Goal: Task Accomplishment & Management: Complete application form

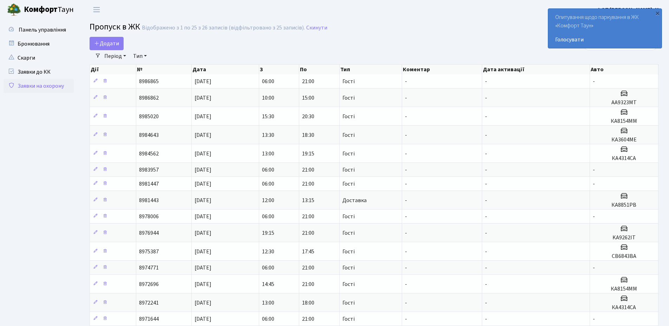
select select "25"
click at [658, 13] on div "×" at bounding box center [657, 12] width 7 height 7
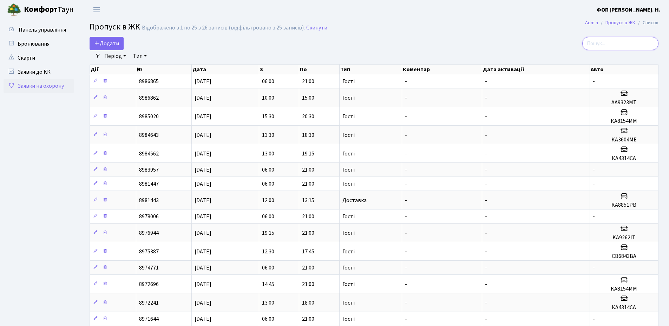
click at [609, 44] on input "search" at bounding box center [620, 43] width 76 height 13
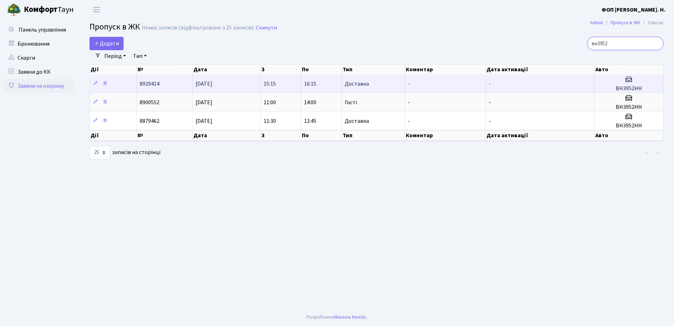
type input "вн3952"
drag, startPoint x: 646, startPoint y: 87, endPoint x: 614, endPoint y: 90, distance: 31.7
click at [614, 90] on h5 "ВН3952НН" at bounding box center [628, 88] width 63 height 7
copy h5 "ВН3952НН"
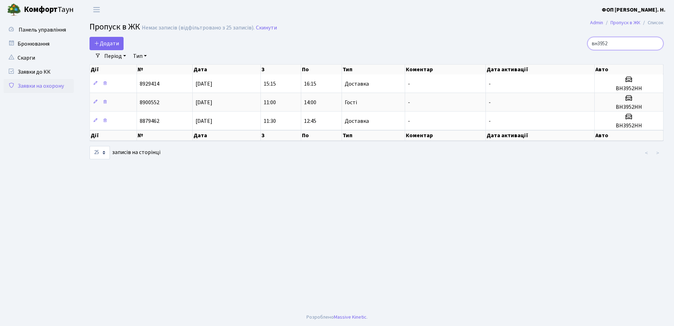
click at [626, 40] on input "вн3952" at bounding box center [625, 43] width 76 height 13
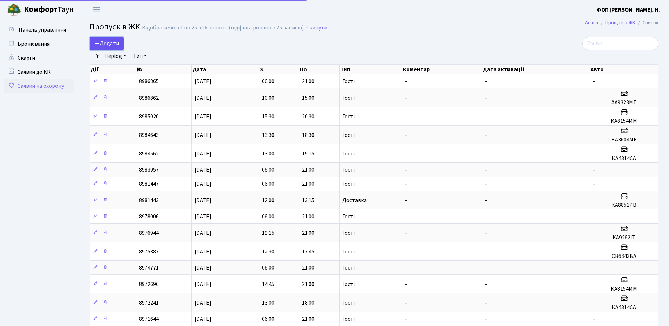
click at [114, 41] on span "Додати" at bounding box center [106, 44] width 25 height 8
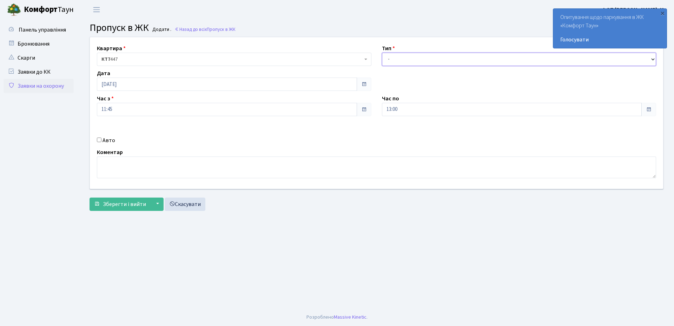
click at [492, 62] on select "- Доставка Таксі Гості Сервіс" at bounding box center [519, 59] width 274 height 13
select select "3"
click at [382, 53] on select "- Доставка Таксі Гості Сервіс" at bounding box center [519, 59] width 274 height 13
click at [409, 113] on input "13:00" at bounding box center [512, 109] width 260 height 13
click at [403, 133] on icon at bounding box center [401, 133] width 19 height 19
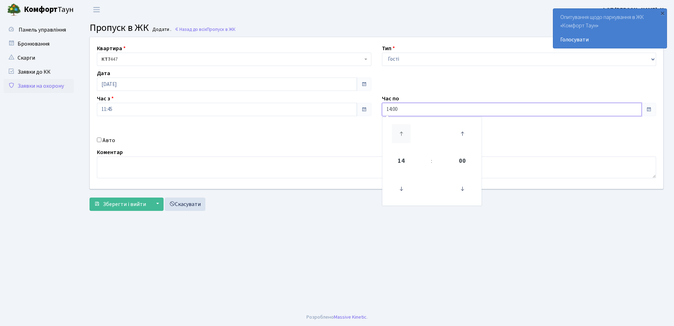
click at [403, 133] on icon at bounding box center [401, 133] width 19 height 19
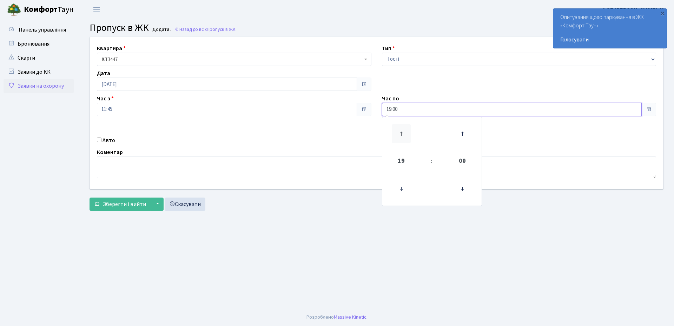
click at [403, 133] on icon at bounding box center [401, 133] width 19 height 19
type input "21:00"
click at [110, 139] on label "Авто" at bounding box center [108, 140] width 13 height 8
click at [101, 139] on input "Авто" at bounding box center [99, 140] width 5 height 5
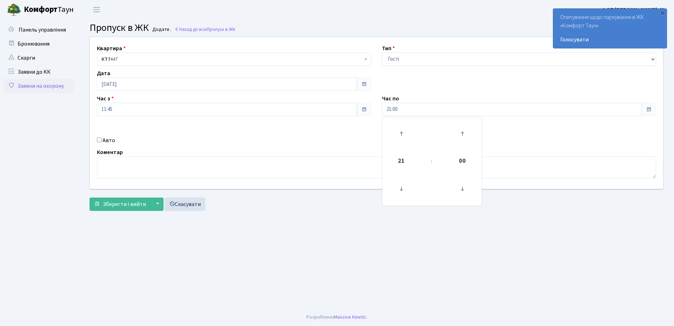
checkbox input "true"
paste input "ВН3952НН"
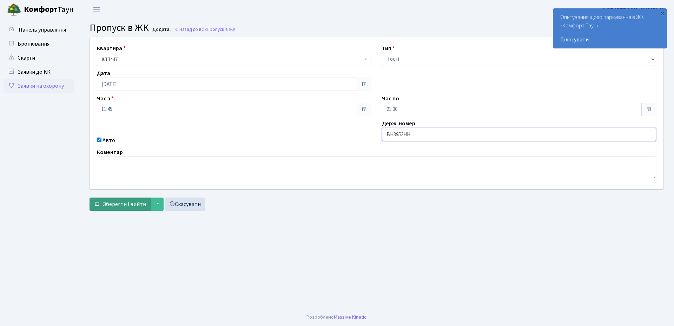
type input "ВН3952НН"
drag, startPoint x: 109, startPoint y: 204, endPoint x: 267, endPoint y: 218, distance: 158.9
click at [109, 204] on span "Зберегти і вийти" at bounding box center [124, 204] width 43 height 8
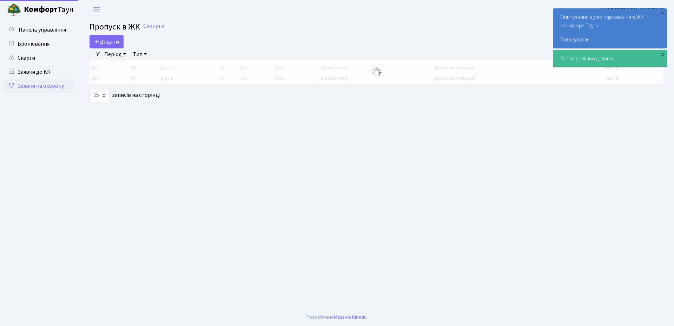
select select "25"
